Goal: Task Accomplishment & Management: Manage account settings

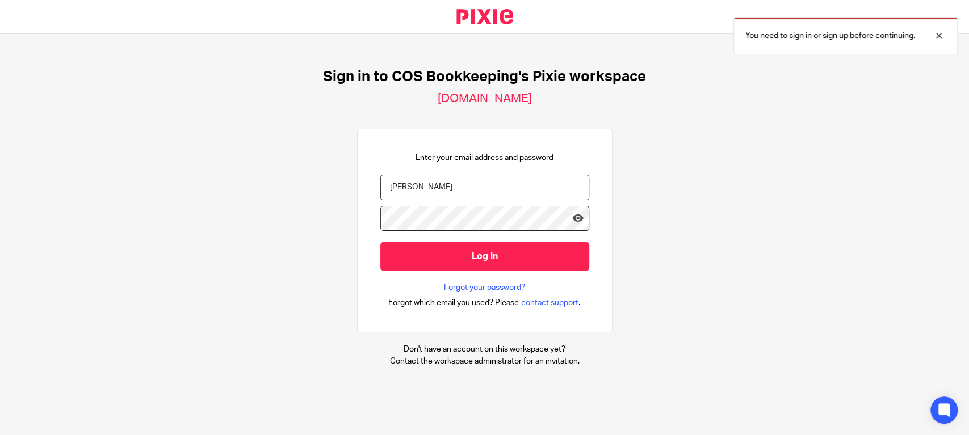
click at [380, 242] on input "Log in" at bounding box center [484, 256] width 209 height 28
click at [476, 186] on input "[PERSON_NAME]" at bounding box center [484, 188] width 209 height 26
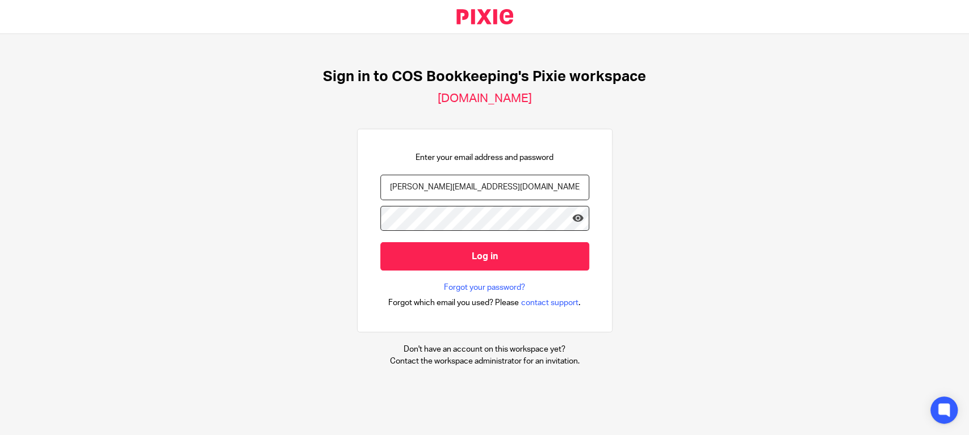
type input "[PERSON_NAME][EMAIL_ADDRESS][DOMAIN_NAME]"
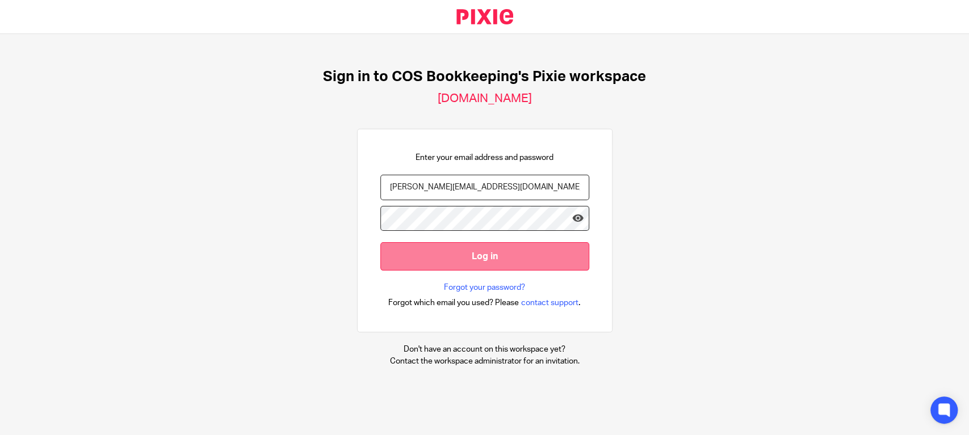
click at [438, 256] on input "Log in" at bounding box center [484, 256] width 209 height 28
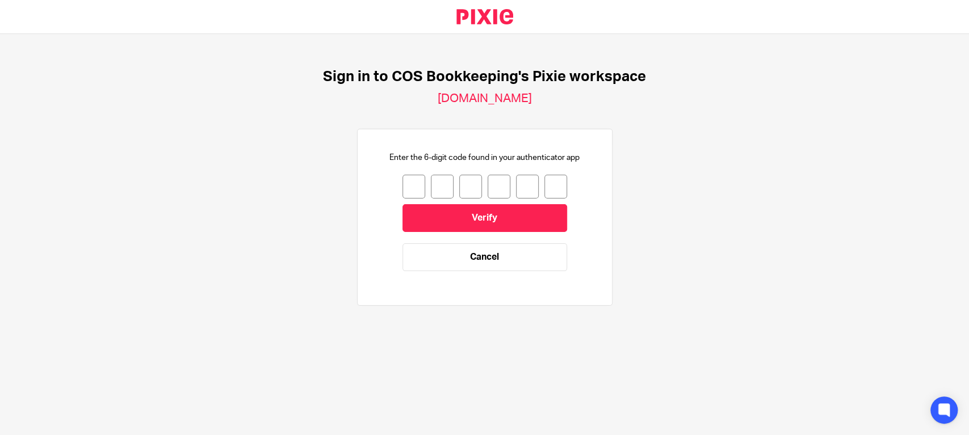
drag, startPoint x: 398, startPoint y: 188, endPoint x: 409, endPoint y: 178, distance: 14.9
click at [402, 188] on input "number" at bounding box center [413, 187] width 23 height 24
type input "2"
type input "7"
type input "5"
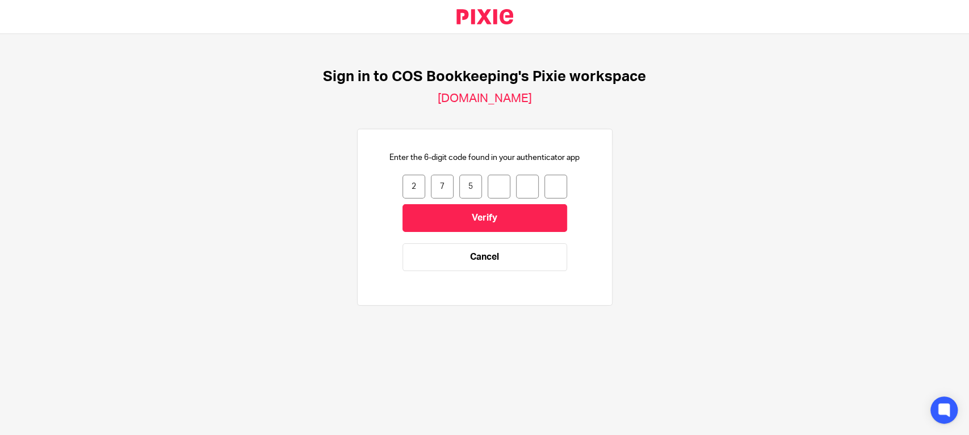
type input "3"
type input "7"
type input "0"
click at [498, 216] on input "Verify" at bounding box center [484, 218] width 165 height 28
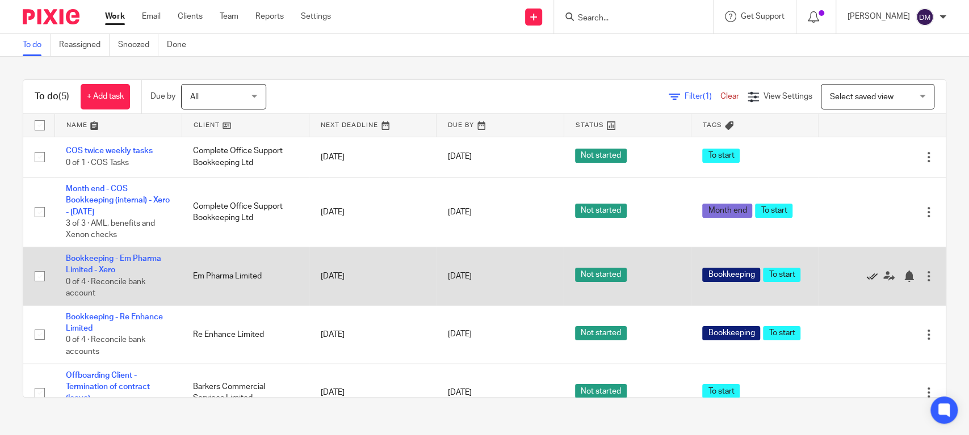
click at [866, 276] on icon at bounding box center [871, 276] width 11 height 11
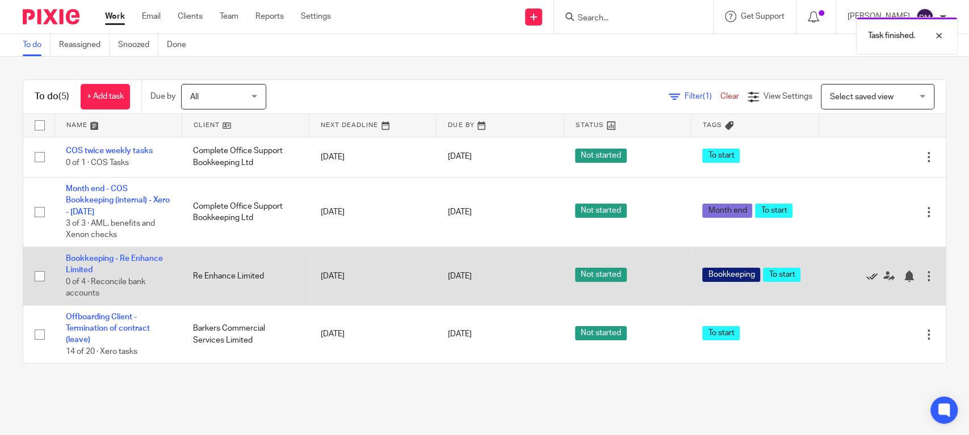
click at [866, 279] on icon at bounding box center [871, 276] width 11 height 11
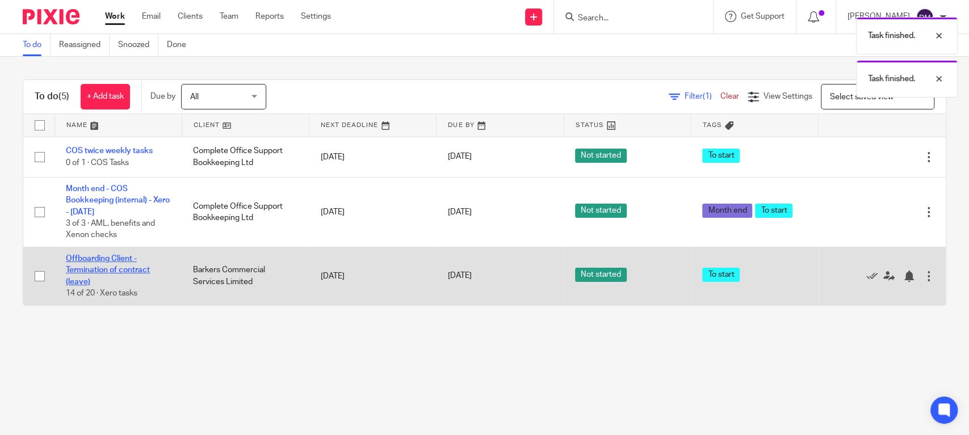
click at [103, 258] on link "Offboarding Client - Termination of contract (leave)" at bounding box center [108, 270] width 84 height 31
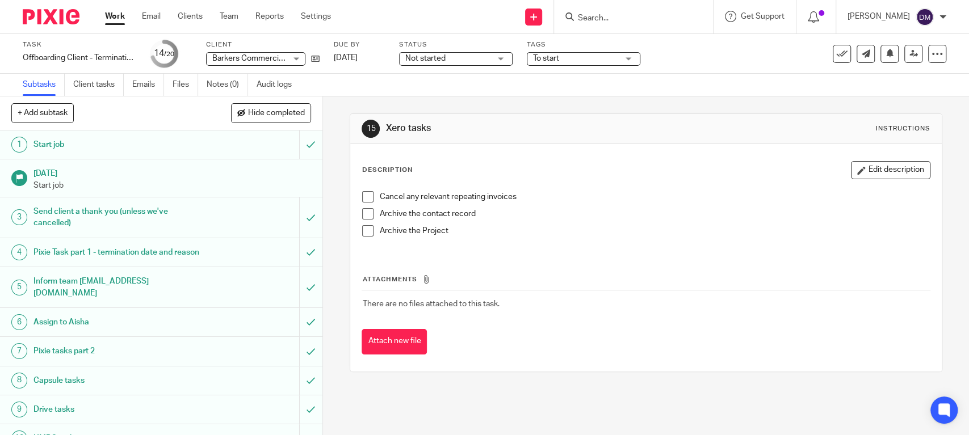
click at [363, 199] on span at bounding box center [367, 196] width 11 height 11
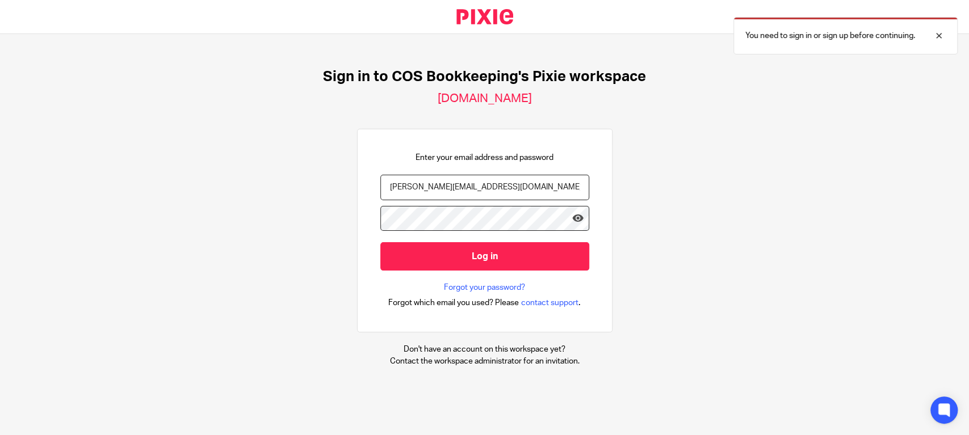
type input "[PERSON_NAME][EMAIL_ADDRESS][DOMAIN_NAME]"
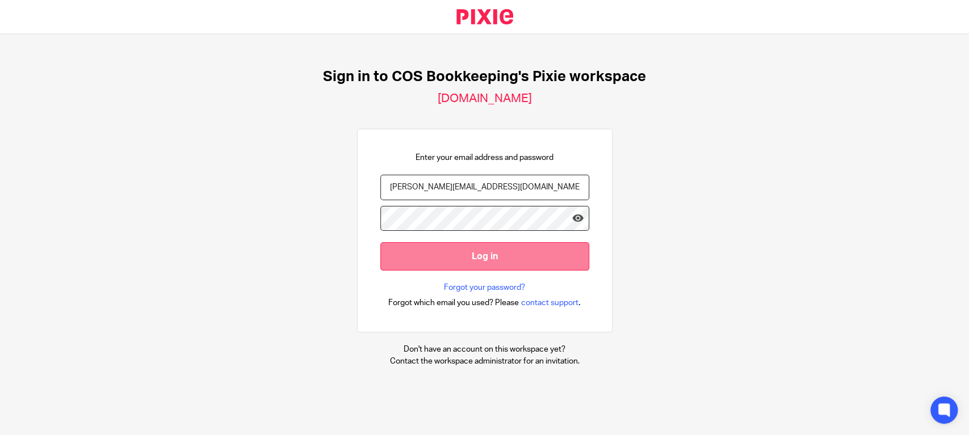
click at [478, 261] on input "Log in" at bounding box center [484, 256] width 209 height 28
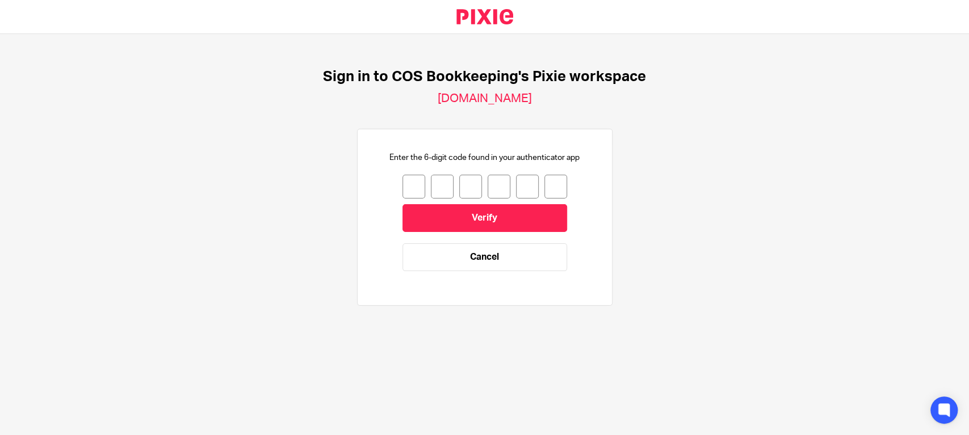
drag, startPoint x: 397, startPoint y: 181, endPoint x: 410, endPoint y: 161, distance: 24.1
click at [402, 179] on input "number" at bounding box center [413, 187] width 23 height 24
type input "8"
type input "2"
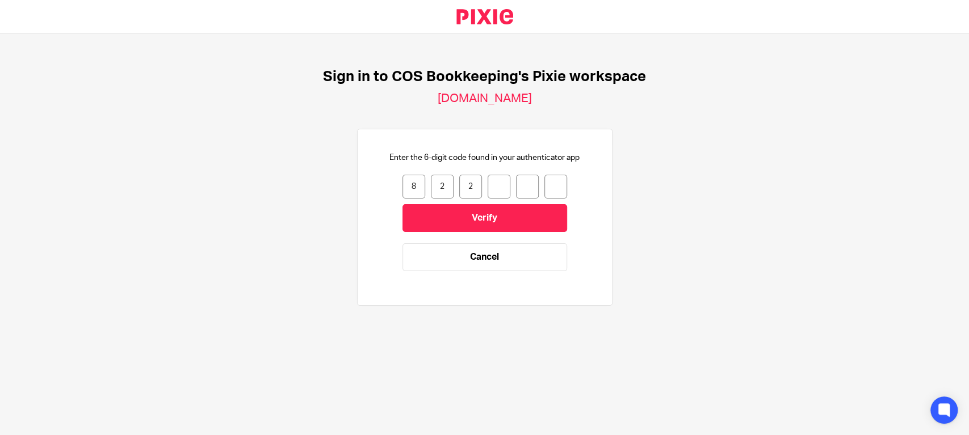
type input "4"
type input "5"
type input "1"
click at [460, 215] on input "Verify" at bounding box center [484, 218] width 165 height 28
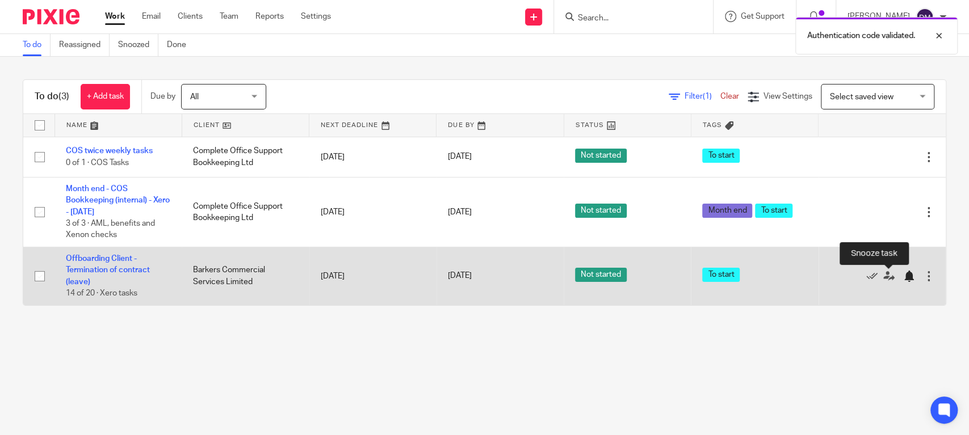
click at [903, 272] on div at bounding box center [908, 276] width 11 height 11
